Goal: Information Seeking & Learning: Learn about a topic

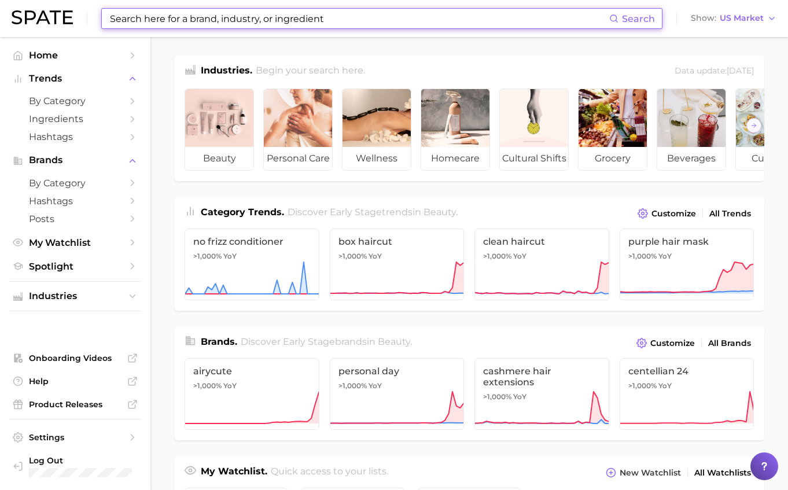
click at [161, 12] on input at bounding box center [359, 19] width 500 height 20
click at [751, 12] on button "Show US Market" at bounding box center [733, 18] width 91 height 15
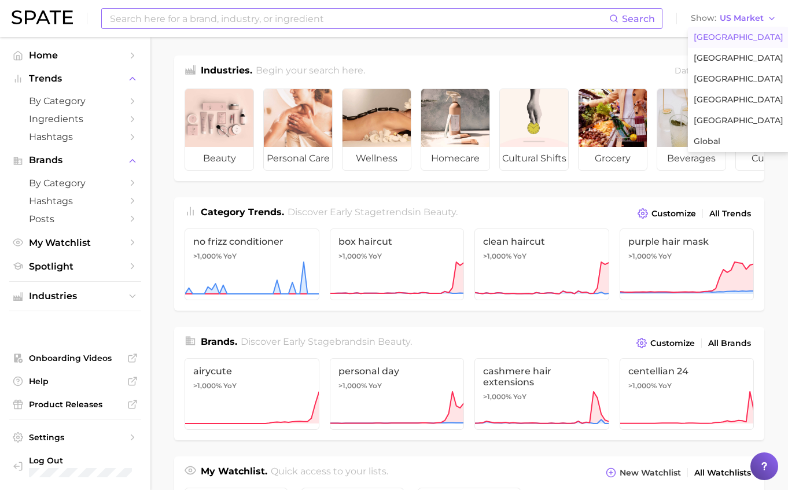
click at [297, 21] on input at bounding box center [359, 19] width 500 height 20
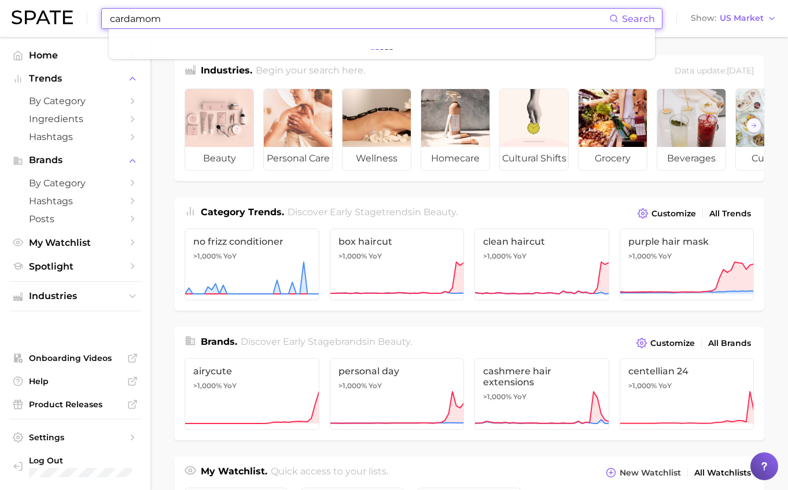
type input "cardamom"
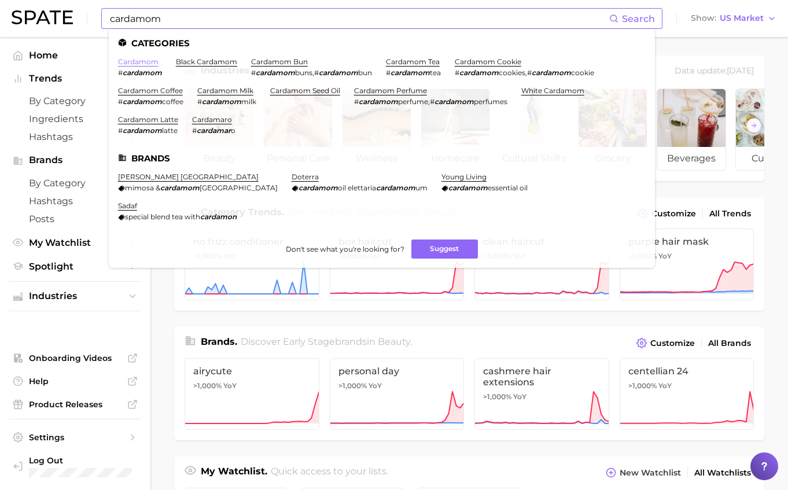
click at [146, 60] on link "cardamom" at bounding box center [138, 61] width 40 height 9
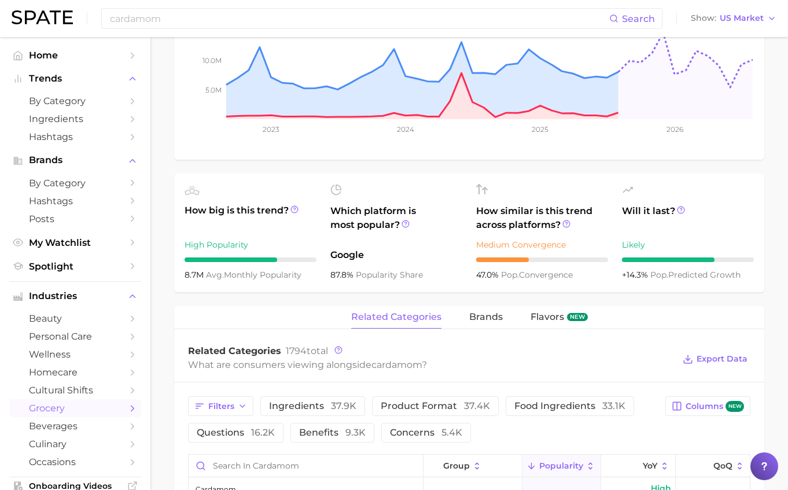
scroll to position [80, 0]
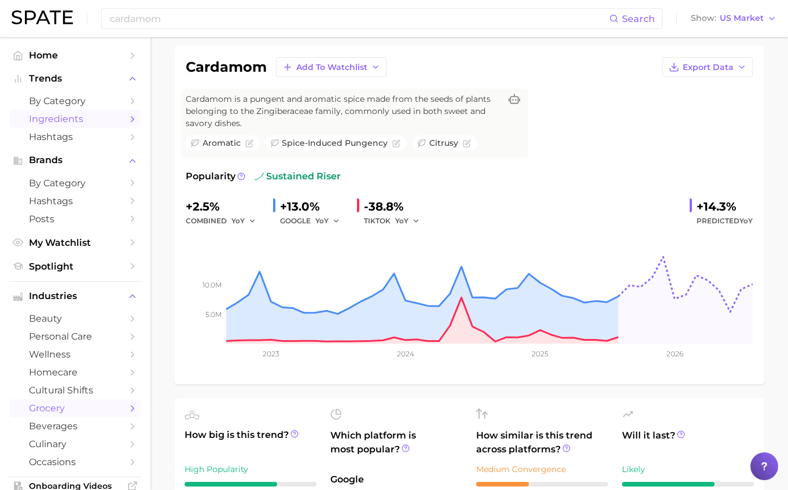
click at [79, 116] on span "Ingredients" at bounding box center [75, 118] width 93 height 11
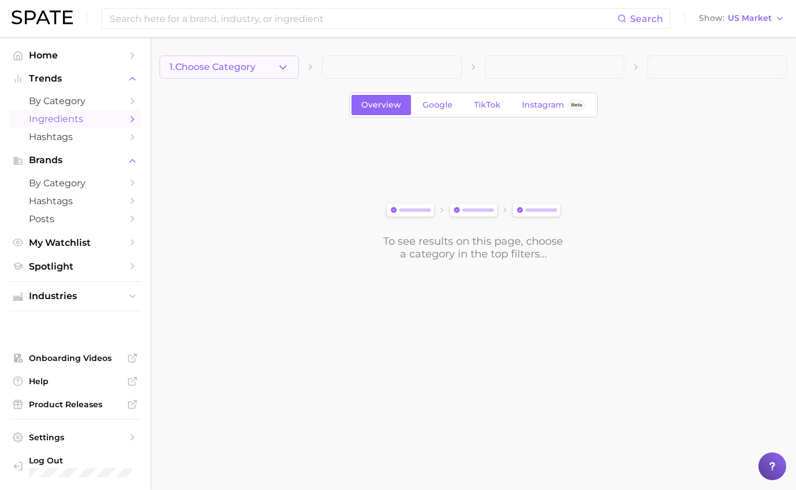
click at [263, 62] on button "1. Choose Category" at bounding box center [229, 67] width 139 height 23
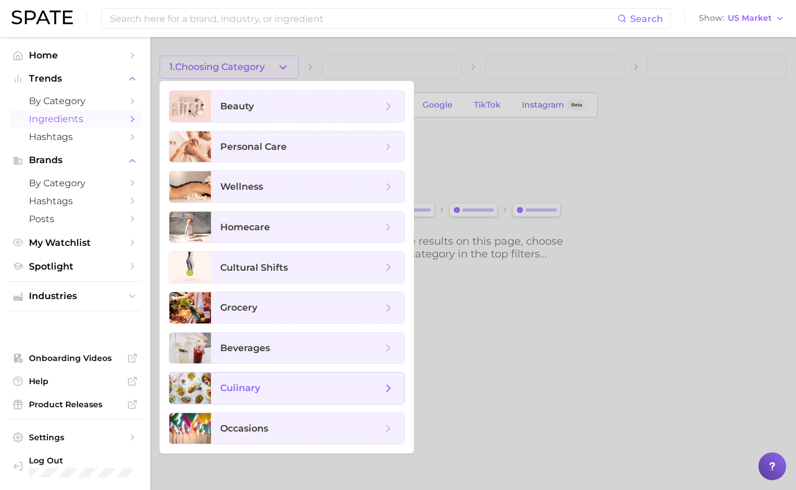
click at [270, 376] on span "culinary" at bounding box center [307, 387] width 193 height 31
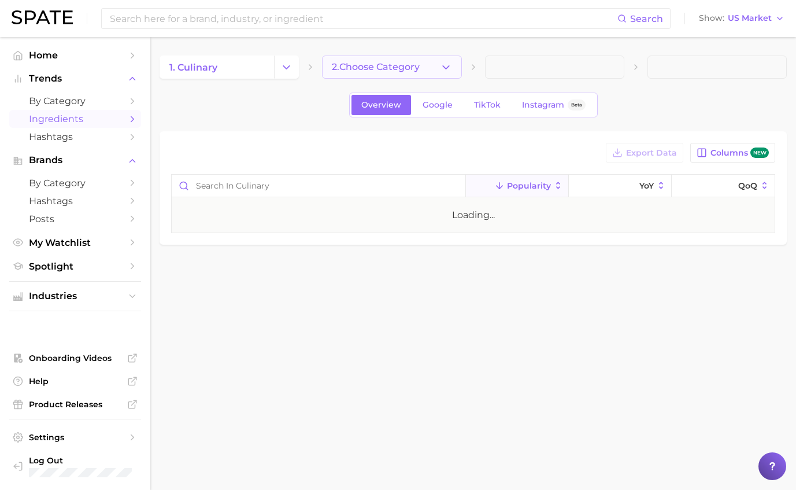
click at [368, 68] on span "2. Choose Category" at bounding box center [376, 67] width 88 height 10
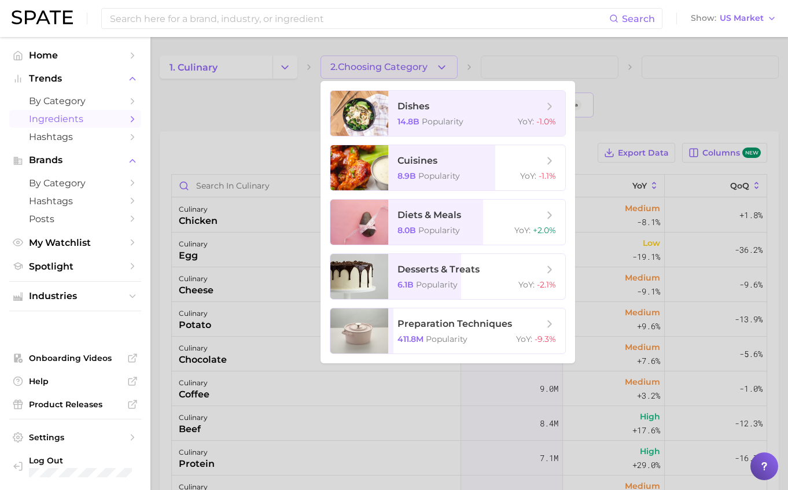
click at [539, 60] on div at bounding box center [394, 245] width 788 height 490
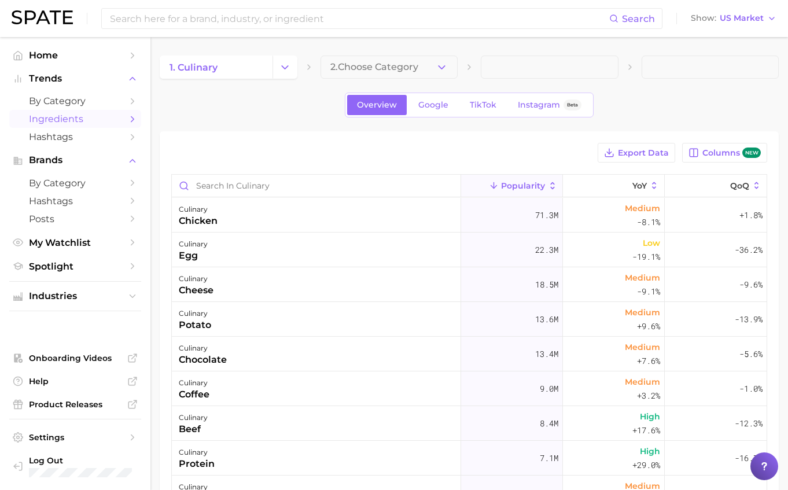
click at [534, 62] on span at bounding box center [550, 67] width 138 height 23
click at [390, 71] on span "2. Choose Category" at bounding box center [374, 67] width 88 height 10
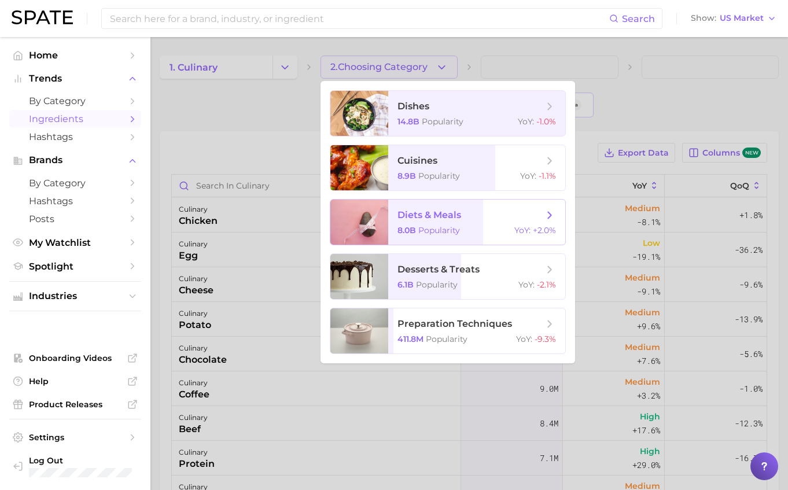
scroll to position [13, 0]
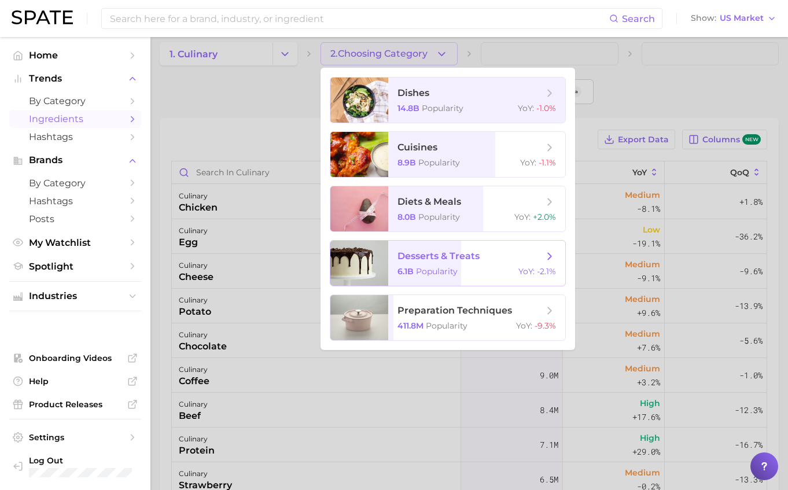
click at [438, 254] on span "desserts & treats" at bounding box center [438, 255] width 82 height 11
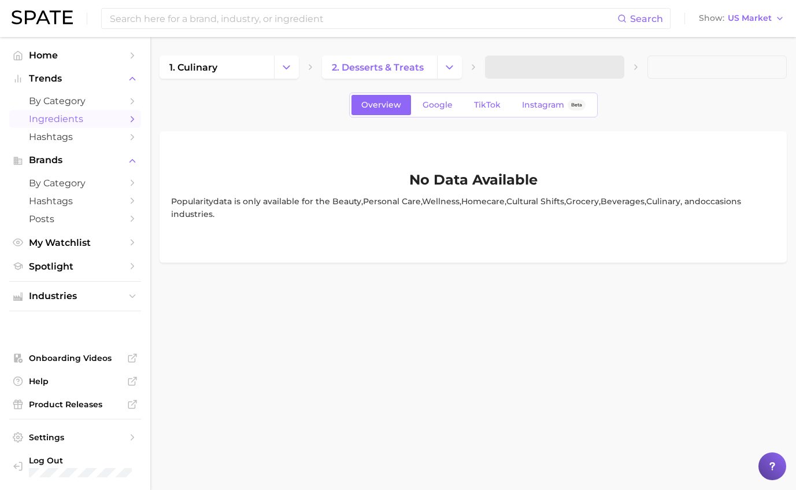
click at [516, 70] on span at bounding box center [554, 67] width 139 height 23
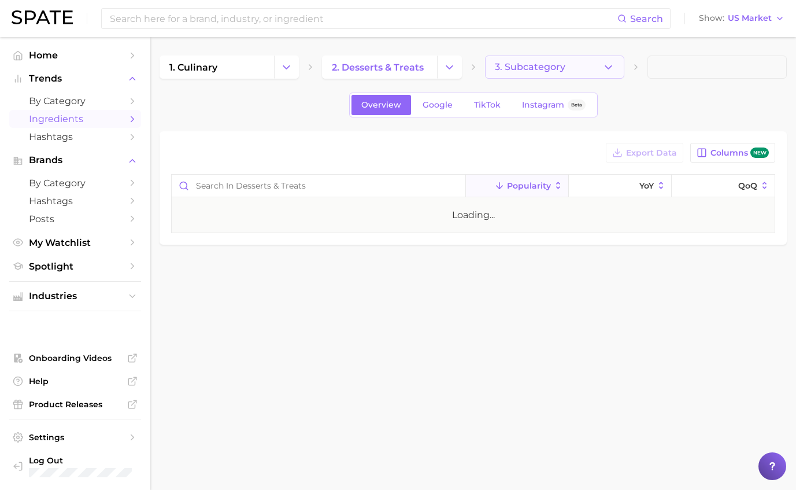
click at [556, 70] on span "3. Subcategory" at bounding box center [530, 67] width 71 height 10
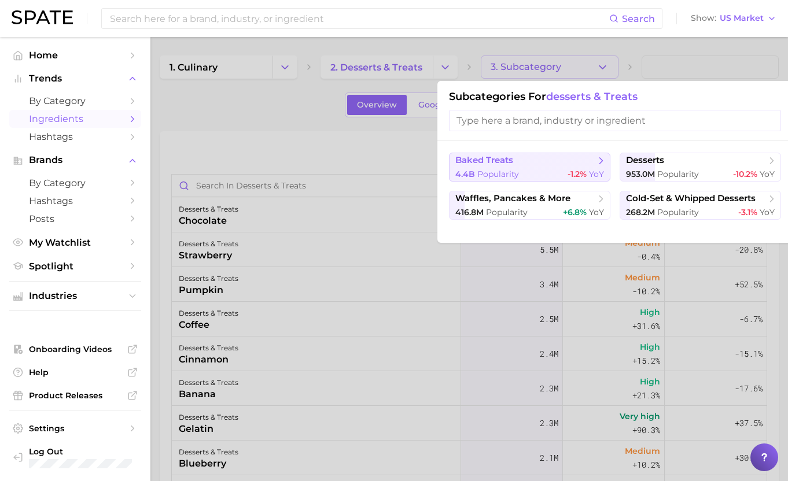
click at [527, 163] on button "baked treats 4.4b Popularity -1.2% YoY" at bounding box center [529, 167] width 161 height 29
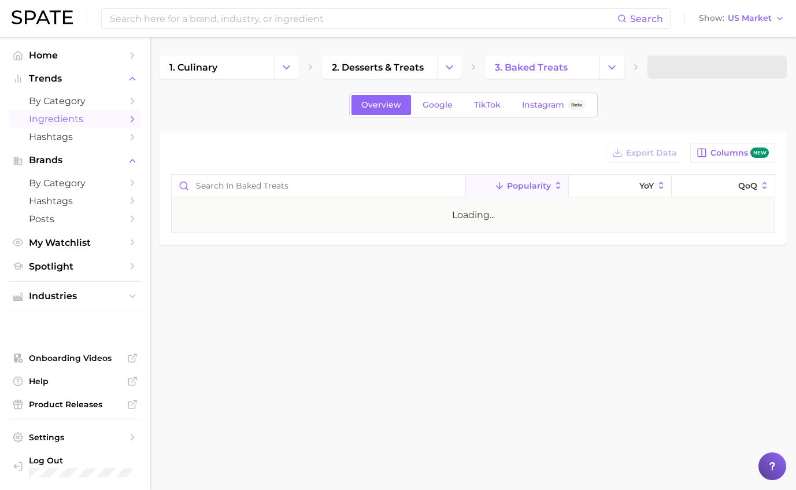
click at [662, 61] on span at bounding box center [717, 67] width 139 height 23
click at [695, 65] on span "4. Subcategory" at bounding box center [694, 67] width 72 height 10
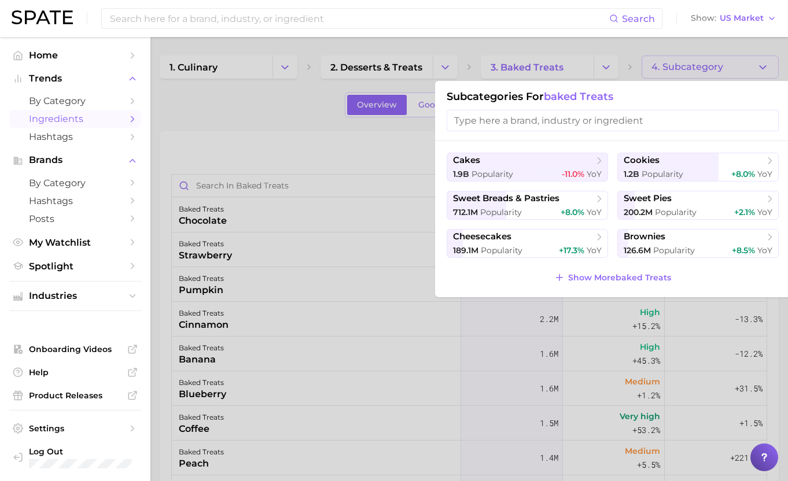
click at [296, 137] on div at bounding box center [394, 240] width 788 height 481
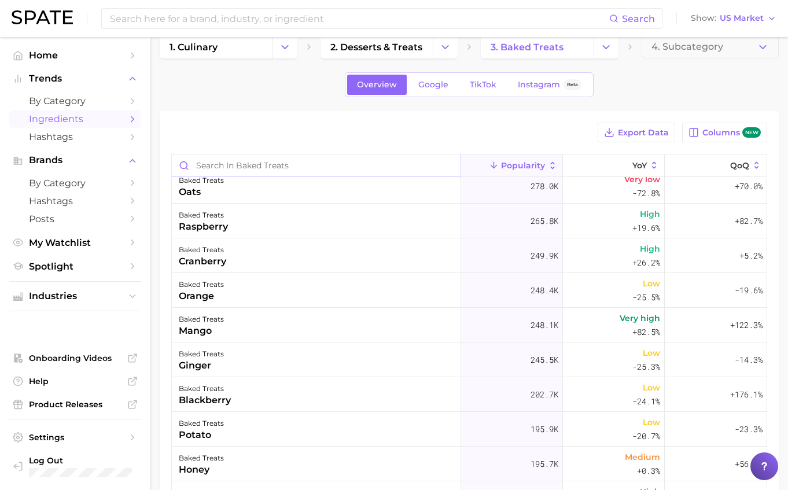
scroll to position [1325, 0]
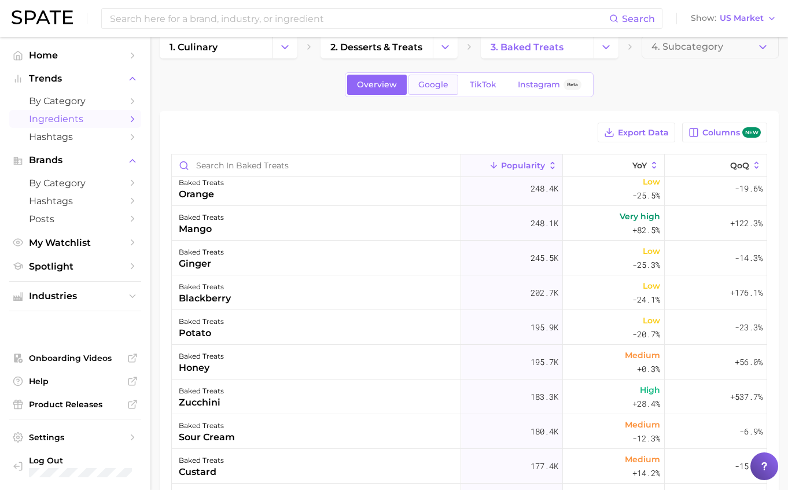
click at [431, 87] on span "Google" at bounding box center [433, 85] width 30 height 10
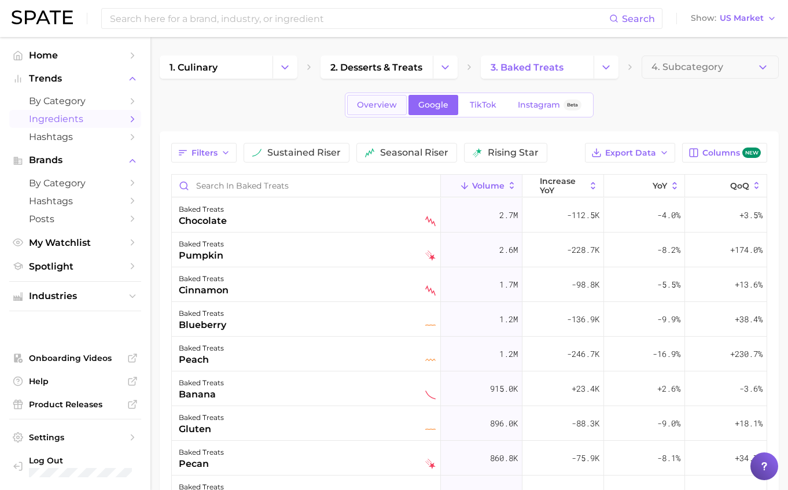
click at [397, 101] on span "Overview" at bounding box center [377, 105] width 40 height 10
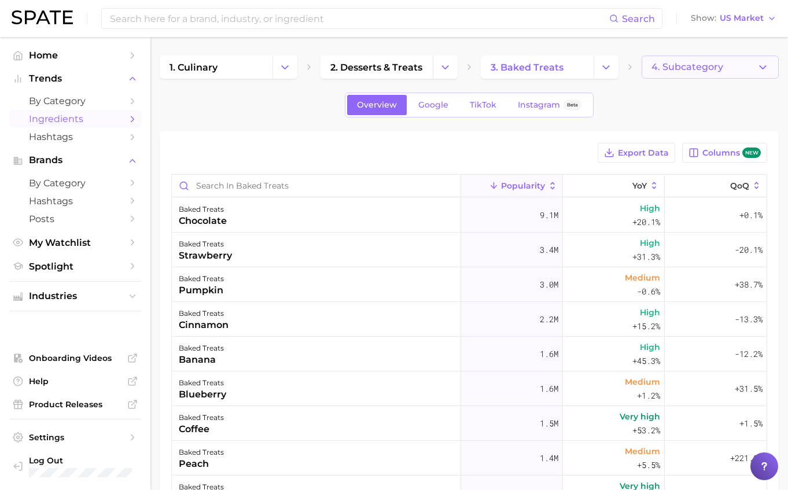
click at [705, 72] on button "4. Subcategory" at bounding box center [710, 67] width 138 height 23
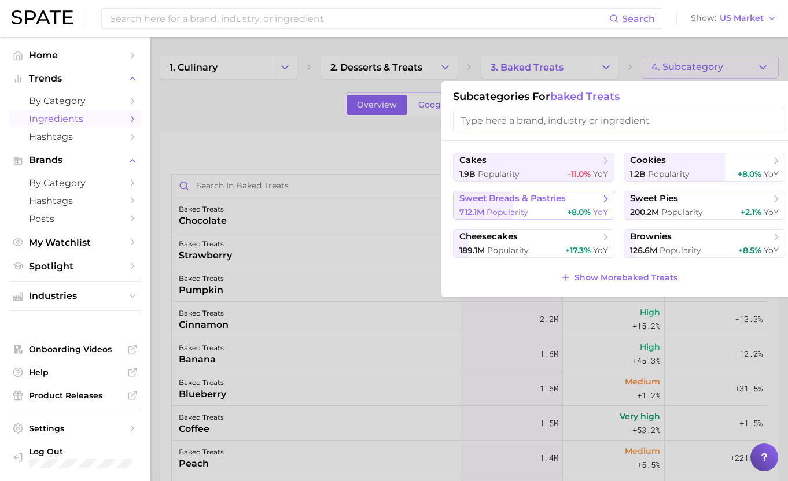
click at [527, 198] on span "sweet breads & pastries" at bounding box center [512, 198] width 106 height 11
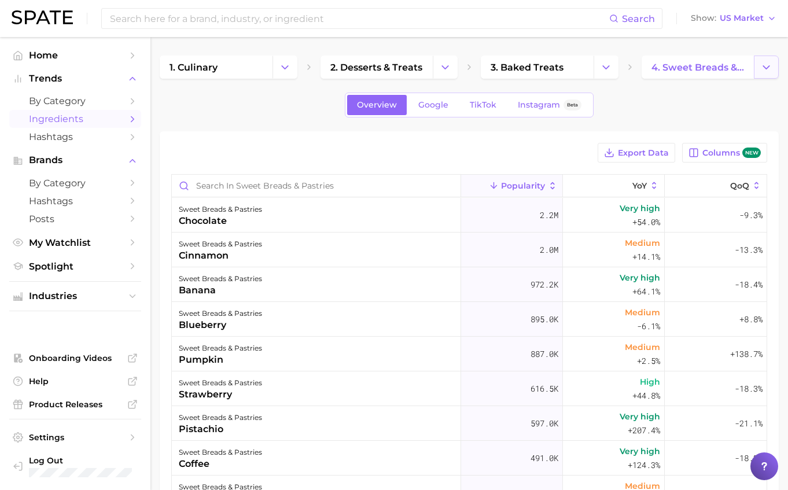
click at [766, 63] on icon "Change Category" at bounding box center [766, 67] width 12 height 12
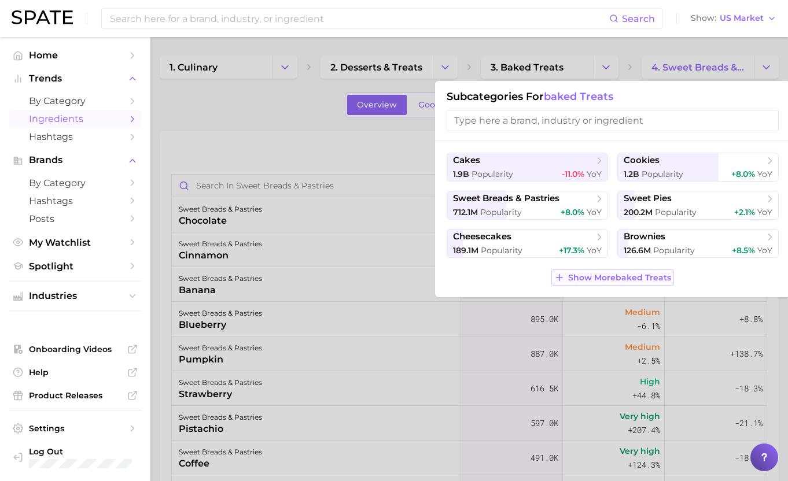
click at [563, 282] on icon at bounding box center [559, 277] width 10 height 10
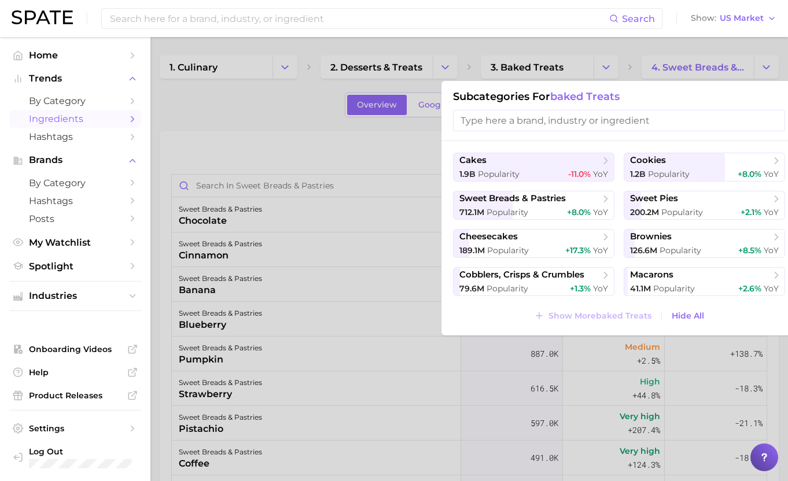
click at [342, 150] on div at bounding box center [394, 240] width 788 height 481
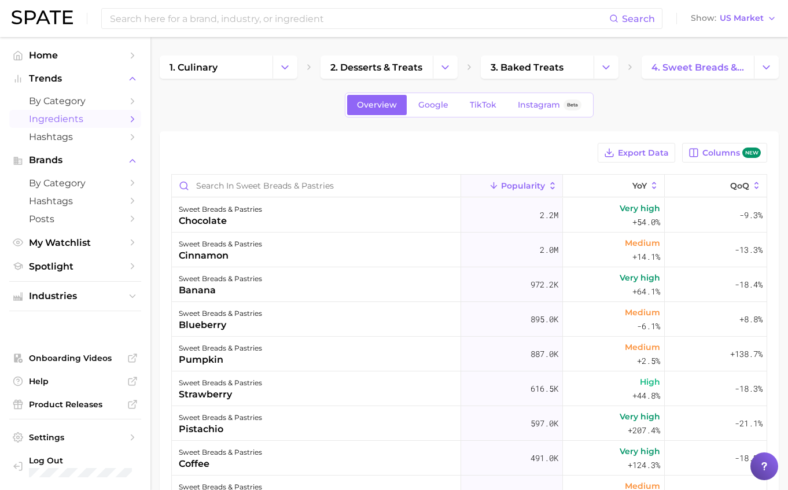
click at [39, 113] on span "Ingredients" at bounding box center [75, 118] width 93 height 11
click at [540, 106] on span "Instagram" at bounding box center [539, 105] width 42 height 10
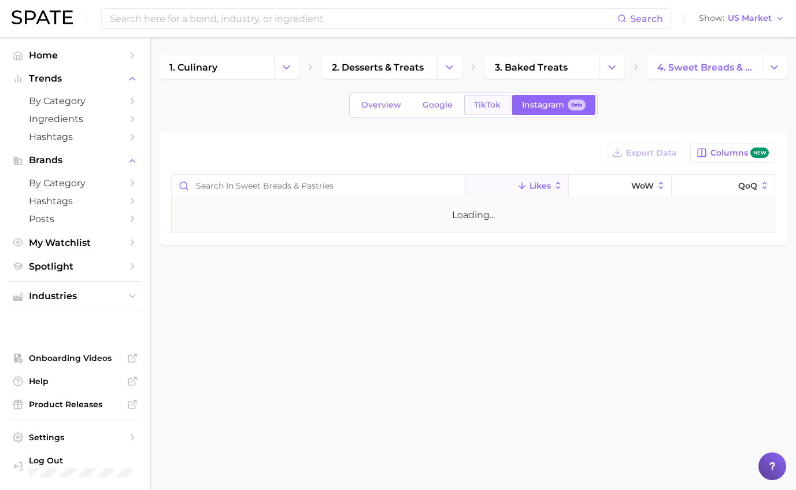
click at [486, 105] on span "TikTok" at bounding box center [487, 105] width 27 height 10
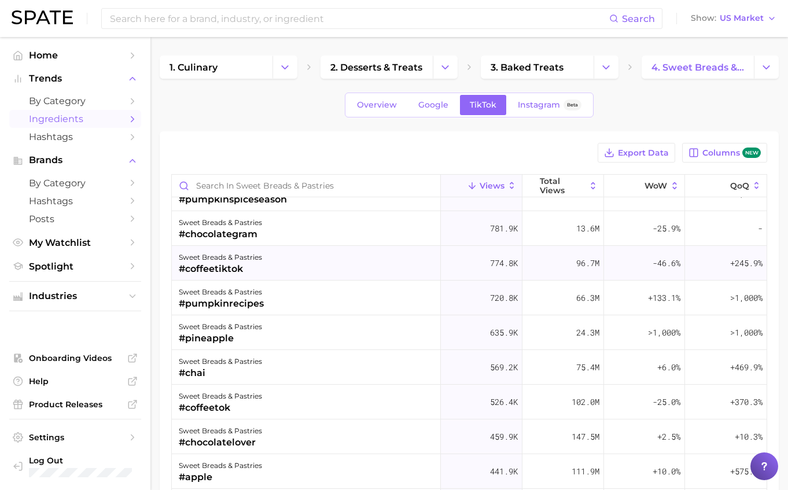
scroll to position [807, 0]
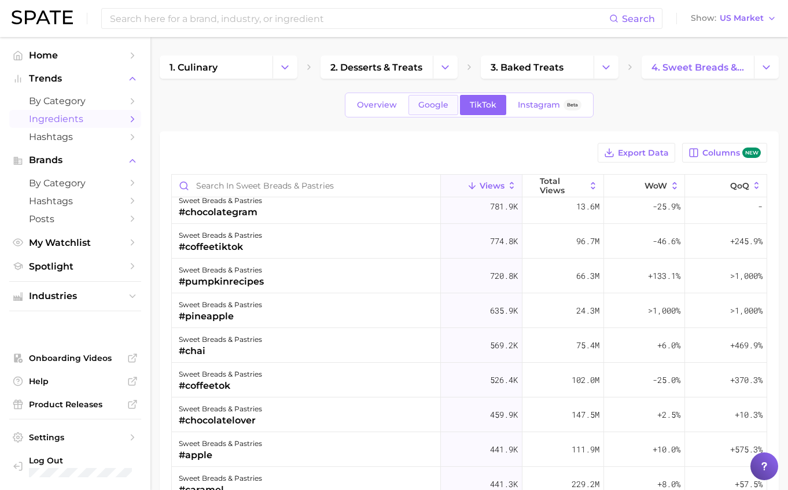
click at [431, 107] on span "Google" at bounding box center [433, 105] width 30 height 10
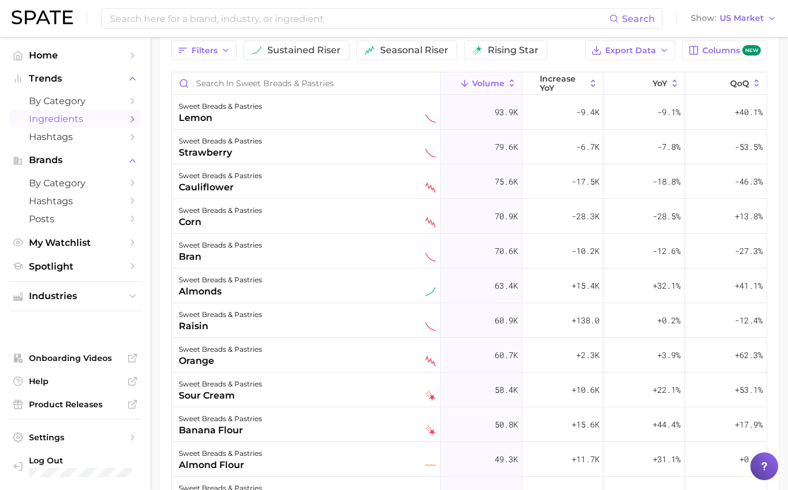
scroll to position [453, 0]
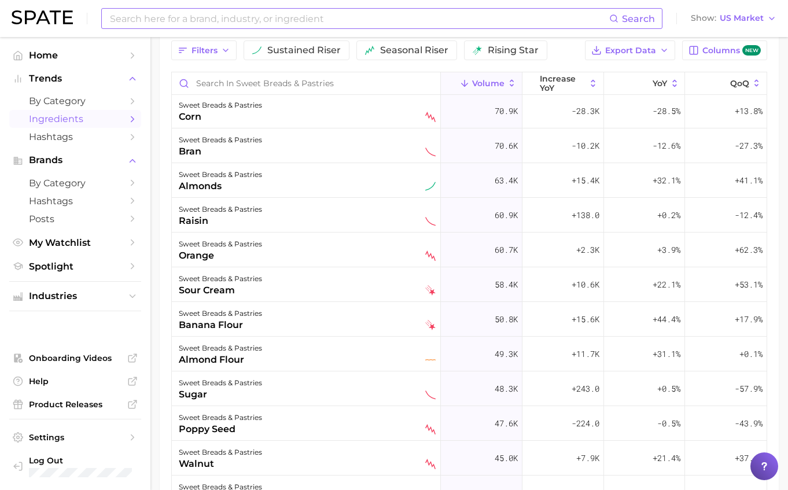
click at [229, 14] on input at bounding box center [359, 19] width 500 height 20
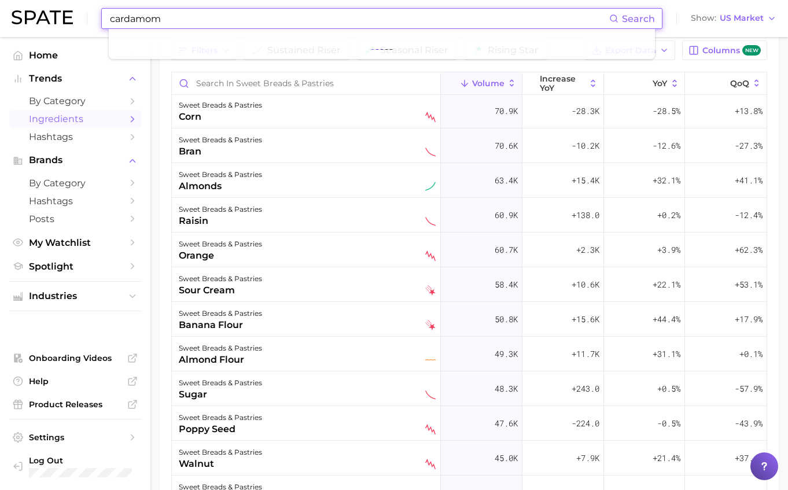
type input "cardamom"
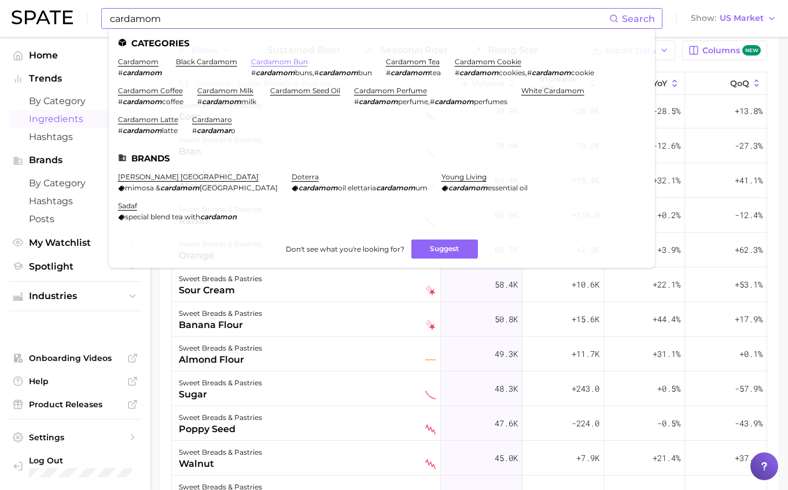
click at [256, 59] on link "cardamom bun" at bounding box center [279, 61] width 57 height 9
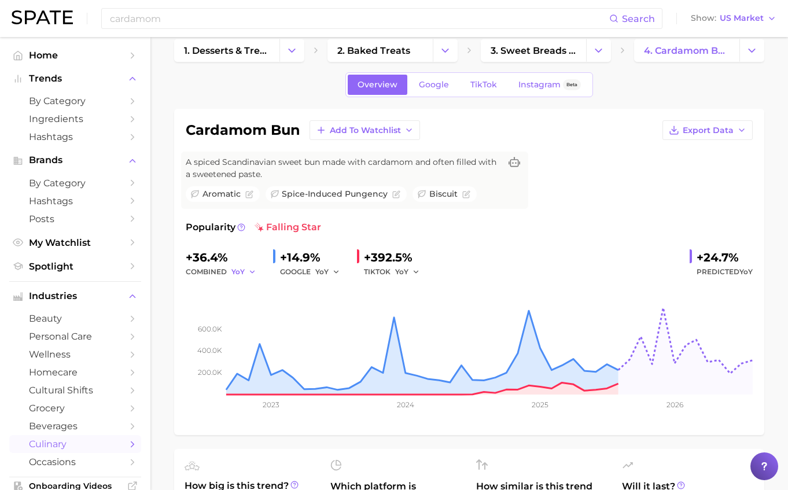
scroll to position [19, 0]
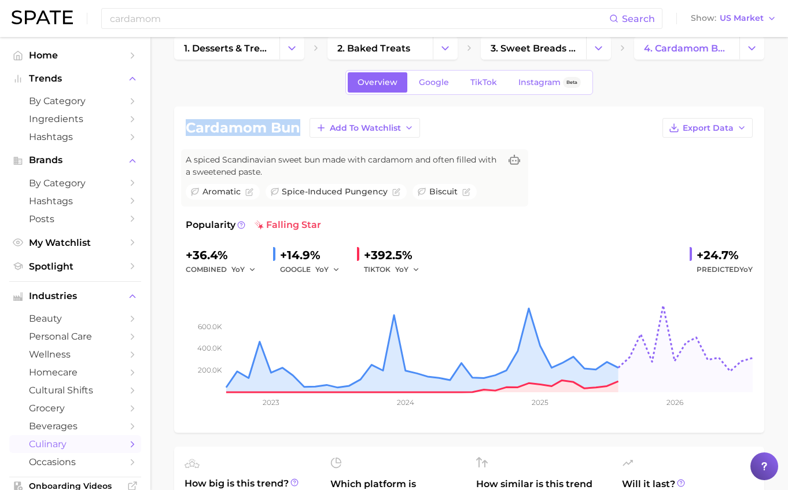
drag, startPoint x: 289, startPoint y: 126, endPoint x: 189, endPoint y: 129, distance: 100.7
click at [189, 129] on div "cardamom bun Add to Watchlist Export Data" at bounding box center [469, 128] width 567 height 20
copy h1 "cardamom bun"
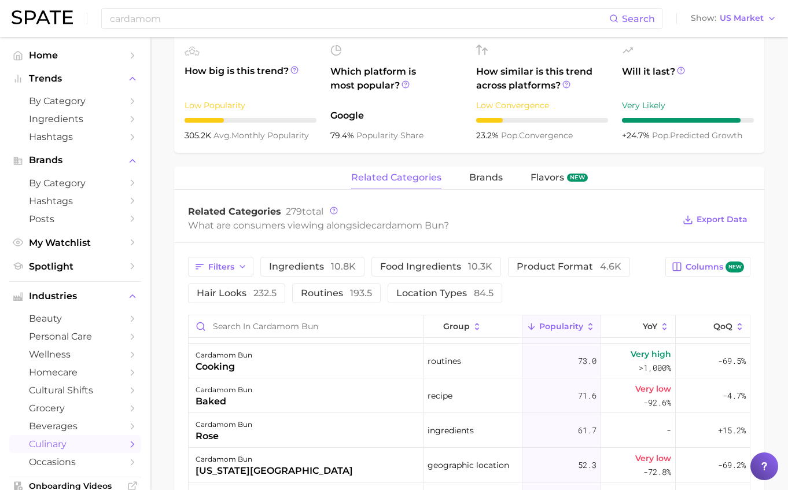
scroll to position [0, 0]
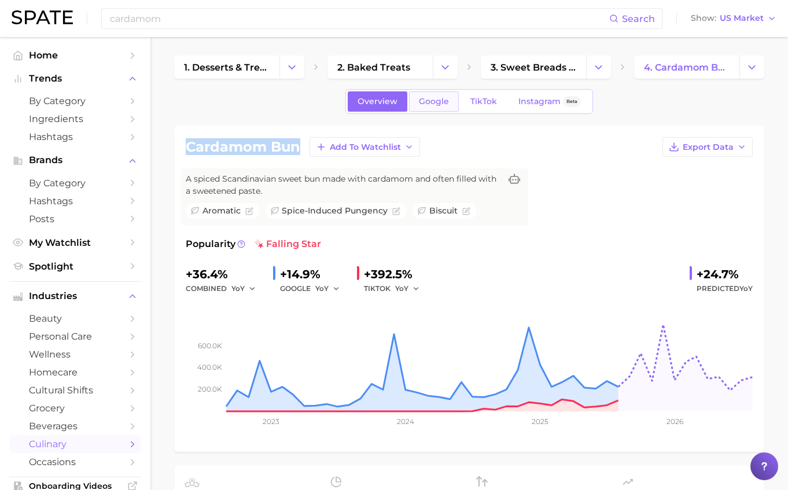
click at [431, 100] on span "Google" at bounding box center [434, 102] width 30 height 10
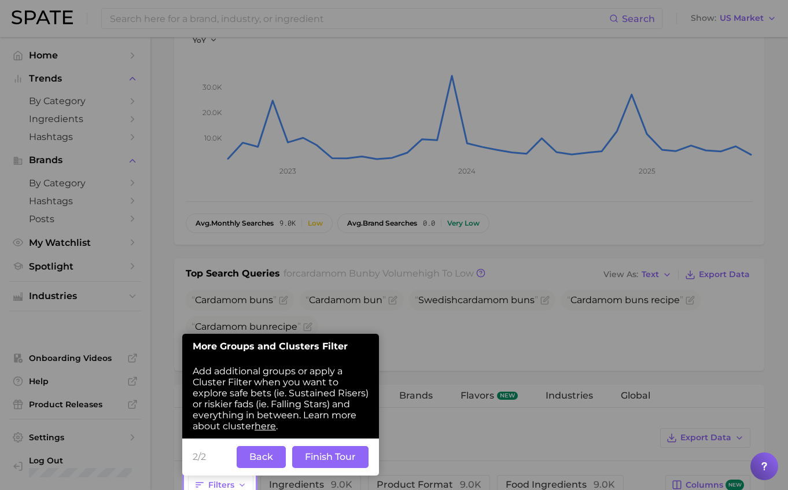
scroll to position [244, 0]
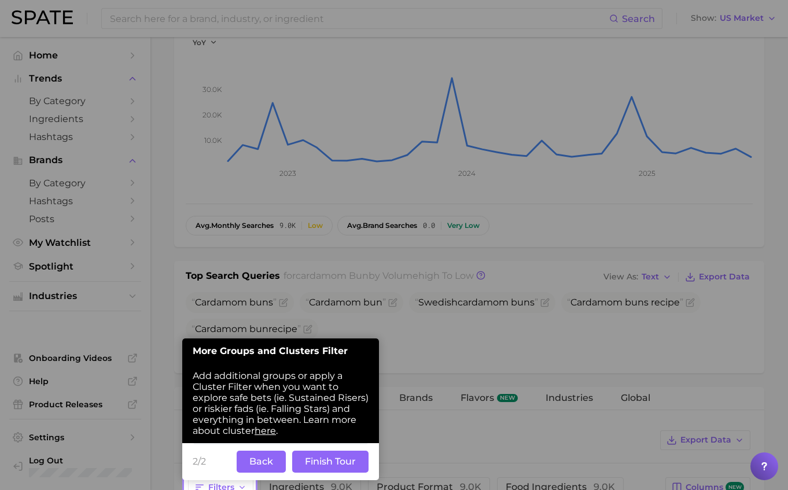
click at [276, 451] on button "Back" at bounding box center [261, 462] width 49 height 22
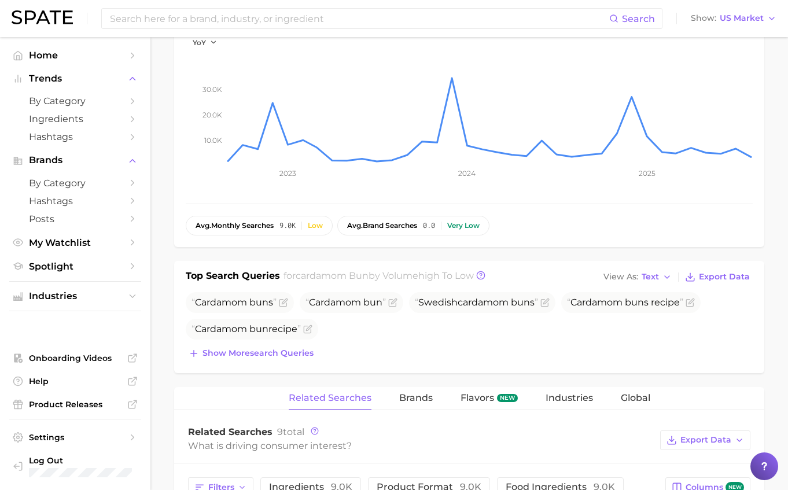
scroll to position [47, 0]
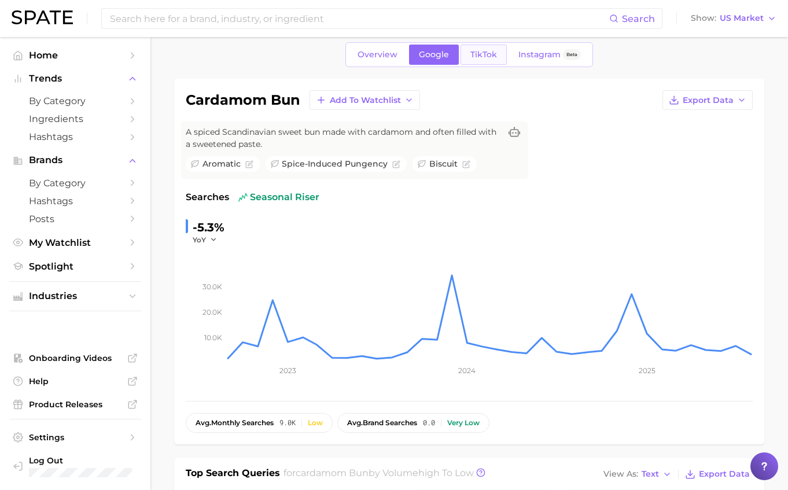
click at [483, 49] on link "TikTok" at bounding box center [483, 55] width 46 height 20
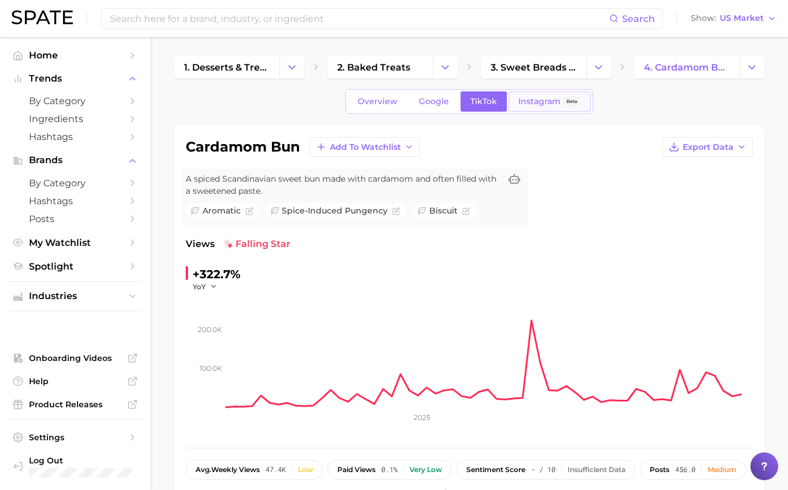
click at [531, 99] on span "Instagram" at bounding box center [539, 102] width 42 height 10
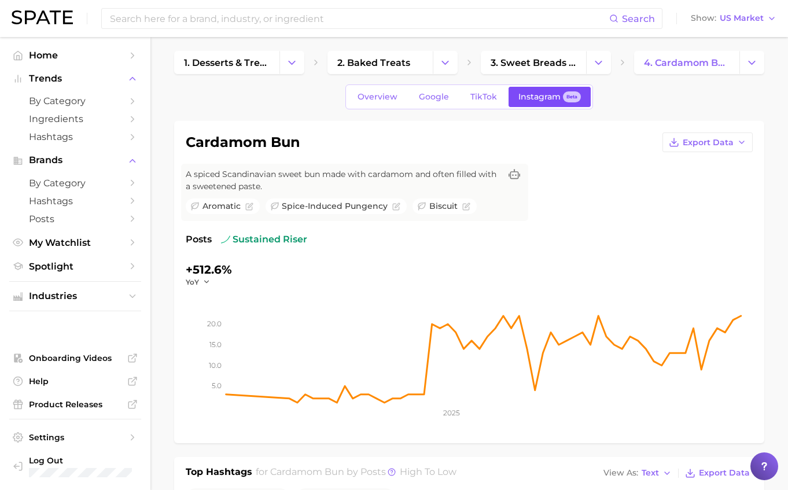
scroll to position [7, 0]
